Goal: Information Seeking & Learning: Check status

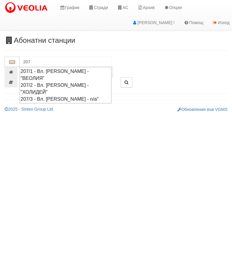
click at [98, 68] on div "207/1 - Вл. [PERSON_NAME] - "ВЕОЛИЯ"" at bounding box center [66, 75] width 90 height 14
type input "207/1 - Вл. [PERSON_NAME] - "ВЕОЛИЯ""
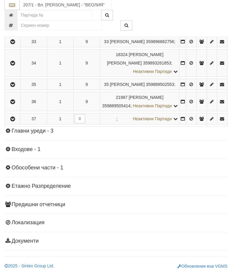
scroll to position [929, 0]
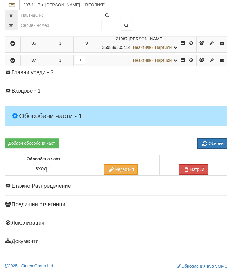
click at [16, 29] on icon "button" at bounding box center [12, 26] width 7 height 4
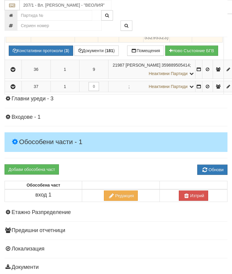
click at [186, 9] on icon at bounding box center [183, 6] width 5 height 5
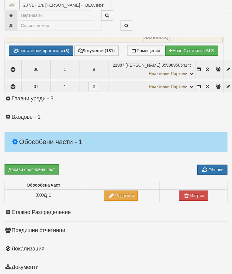
select select "10"
select select "1"
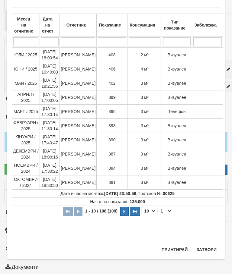
scroll to position [484, 0]
click at [211, 247] on button "Затвори" at bounding box center [205, 250] width 27 height 10
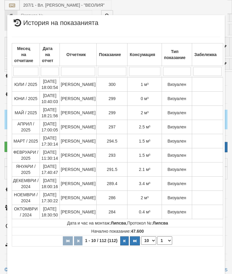
select select "10"
select select "1"
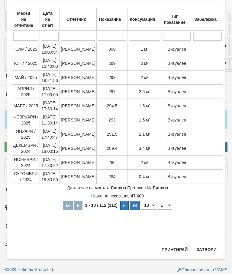
scroll to position [403, 0]
click at [208, 246] on button "Затвори" at bounding box center [205, 250] width 27 height 10
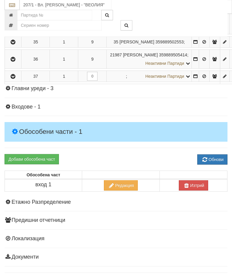
scroll to position [803, 0]
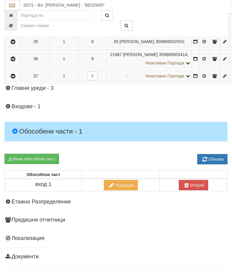
click at [12, 33] on div "207/1 - Вл. [PERSON_NAME] - "ВЕОЛИЯ"" at bounding box center [116, 18] width 223 height 37
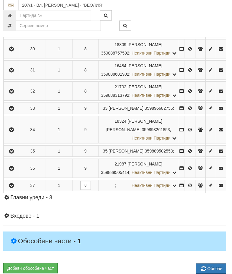
scroll to position [641, 1]
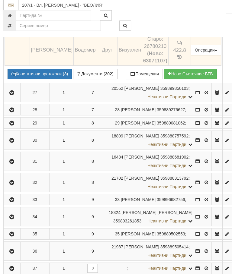
click at [183, 33] on icon at bounding box center [179, 30] width 6 height 6
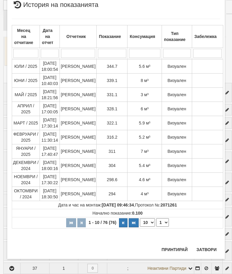
scroll to position [440, 0]
click at [207, 249] on button "Затвори" at bounding box center [205, 250] width 27 height 10
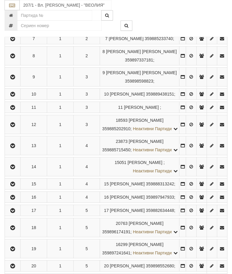
scroll to position [257, 0]
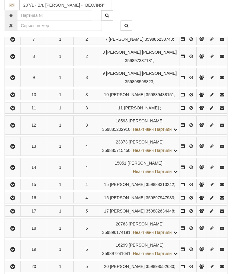
click at [15, 97] on icon "button" at bounding box center [12, 95] width 7 height 4
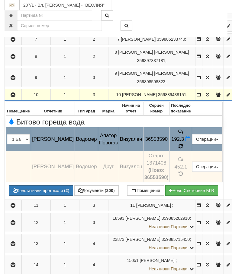
click at [183, 149] on span at bounding box center [180, 147] width 4 height 6
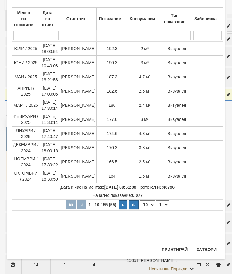
scroll to position [36, 0]
click at [210, 247] on button "Затвори" at bounding box center [205, 250] width 27 height 10
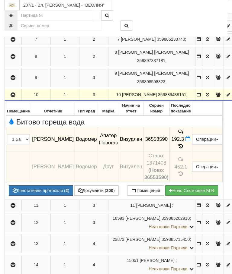
click at [11, 97] on icon "button" at bounding box center [12, 95] width 7 height 4
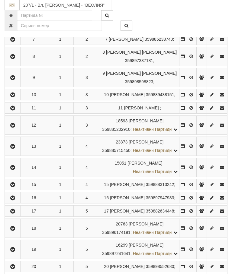
click at [19, 82] on button "button" at bounding box center [13, 77] width 14 height 9
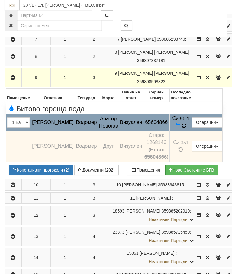
click at [190, 131] on td "96.1" at bounding box center [180, 122] width 22 height 17
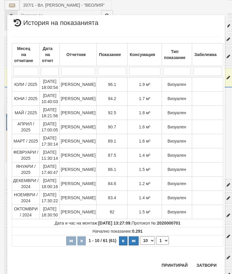
click at [205, 262] on button "Затвори" at bounding box center [205, 266] width 27 height 10
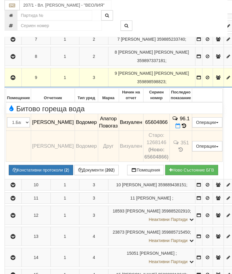
click at [13, 80] on icon "button" at bounding box center [12, 78] width 7 height 4
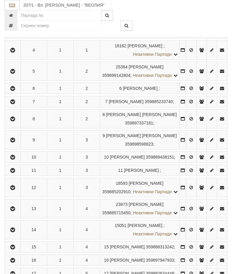
scroll to position [196, 0]
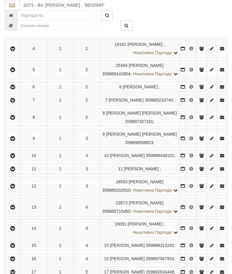
click at [14, 103] on icon "button" at bounding box center [12, 100] width 7 height 4
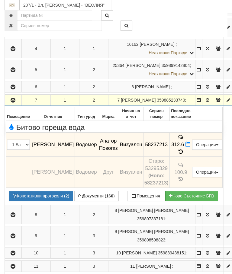
click at [184, 154] on icon at bounding box center [180, 151] width 7 height 5
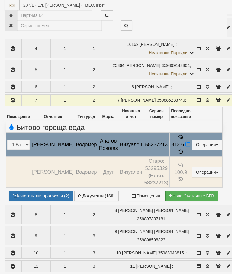
select select "10"
select select "1"
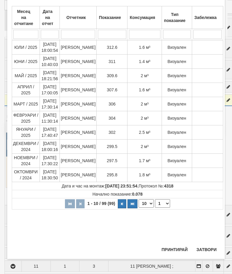
scroll to position [324, 0]
click at [209, 248] on button "Затвори" at bounding box center [205, 250] width 27 height 10
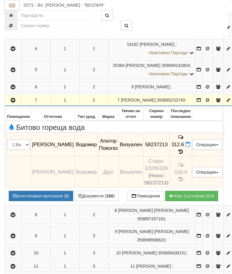
click at [11, 103] on icon "button" at bounding box center [12, 100] width 7 height 4
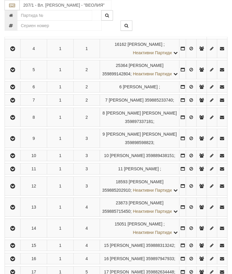
click at [14, 91] on button "button" at bounding box center [13, 86] width 14 height 9
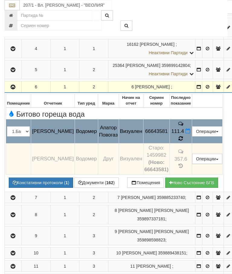
click at [189, 141] on td "111.4" at bounding box center [180, 131] width 22 height 24
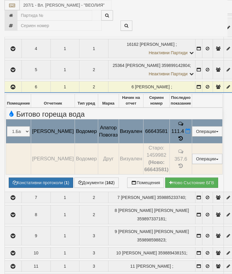
select select "10"
select select "1"
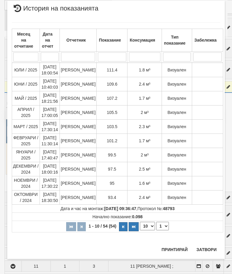
scroll to position [314, 0]
click at [209, 247] on button "Затвори" at bounding box center [205, 250] width 27 height 10
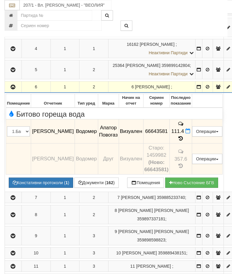
click at [11, 89] on icon "button" at bounding box center [12, 87] width 7 height 4
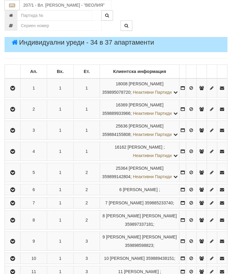
scroll to position [94, 0]
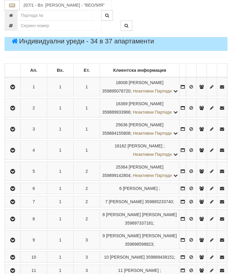
click at [13, 85] on td at bounding box center [13, 86] width 16 height 19
click at [10, 91] on button "button" at bounding box center [13, 86] width 14 height 9
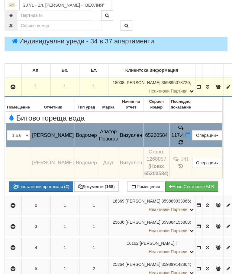
click at [183, 140] on icon at bounding box center [180, 143] width 5 height 6
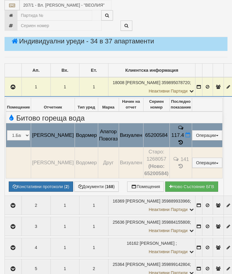
select select "10"
select select "1"
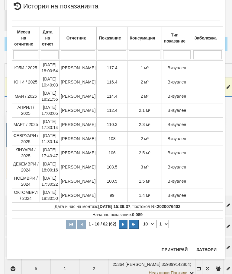
scroll to position [356, 0]
click at [209, 246] on button "Затвори" at bounding box center [205, 250] width 27 height 10
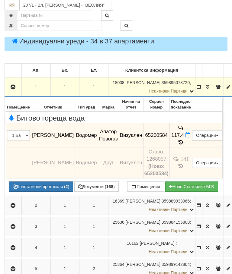
click at [8, 86] on button "button" at bounding box center [13, 86] width 15 height 9
